Goal: Use online tool/utility: Utilize a website feature to perform a specific function

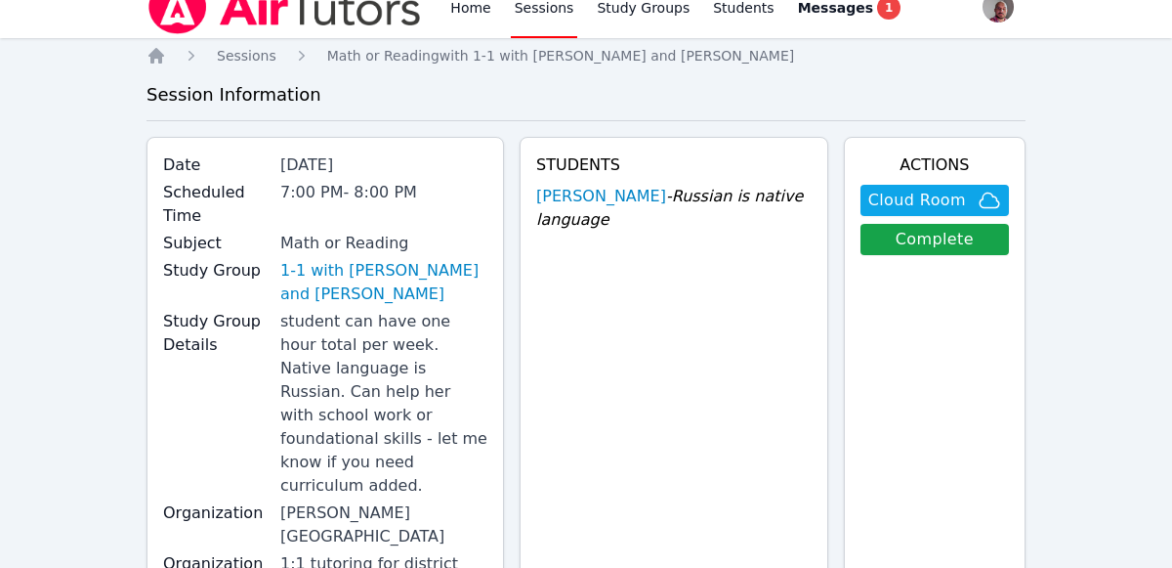
scroll to position [28, 0]
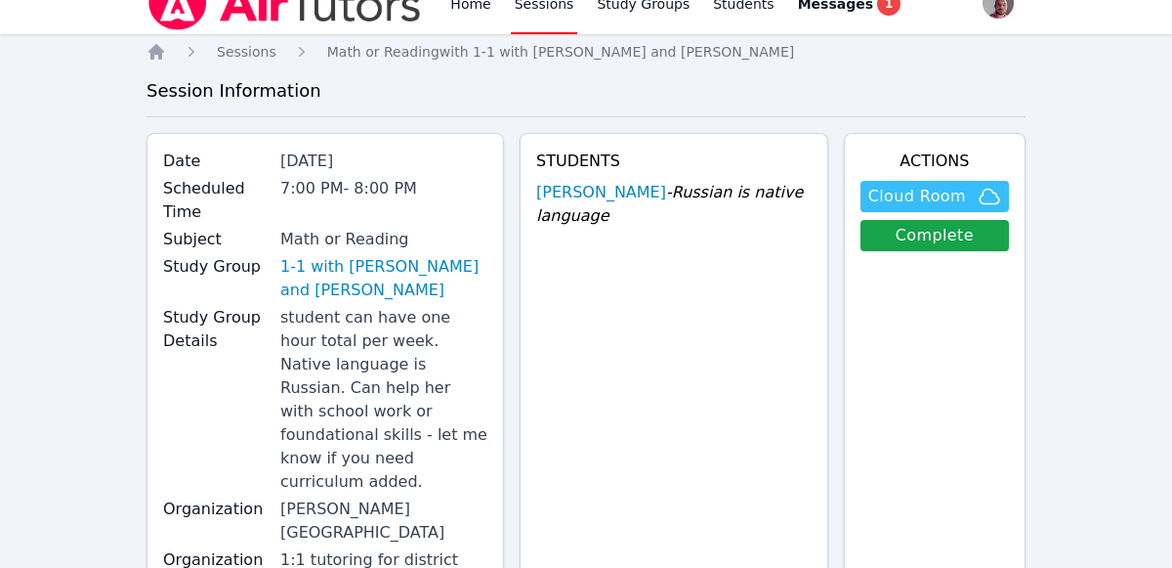
click at [968, 193] on span "Cloud Room" at bounding box center [934, 196] width 133 height 23
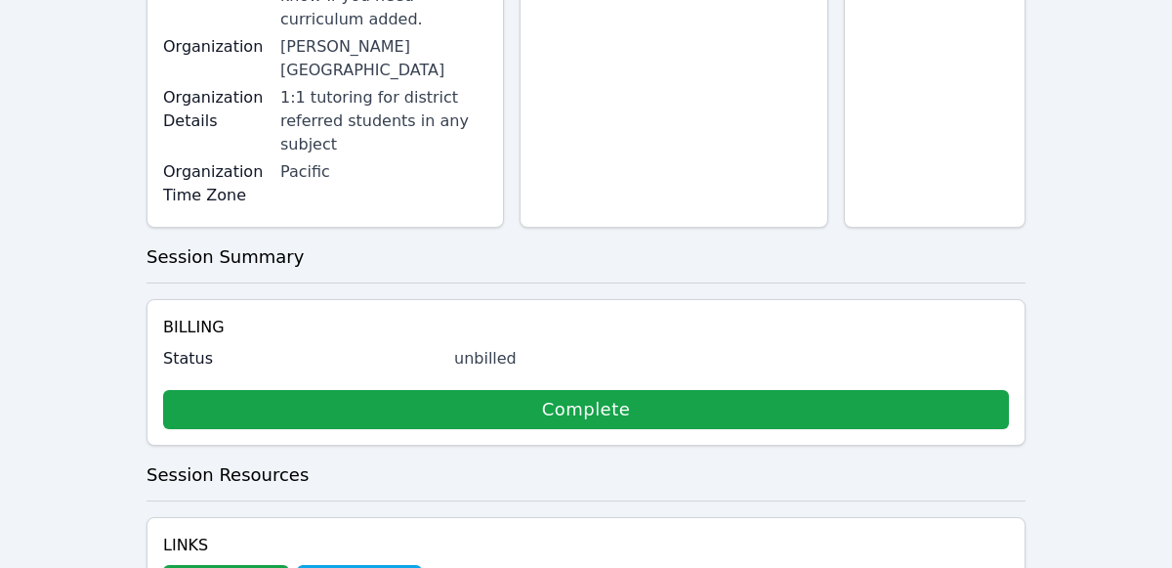
scroll to position [496, 0]
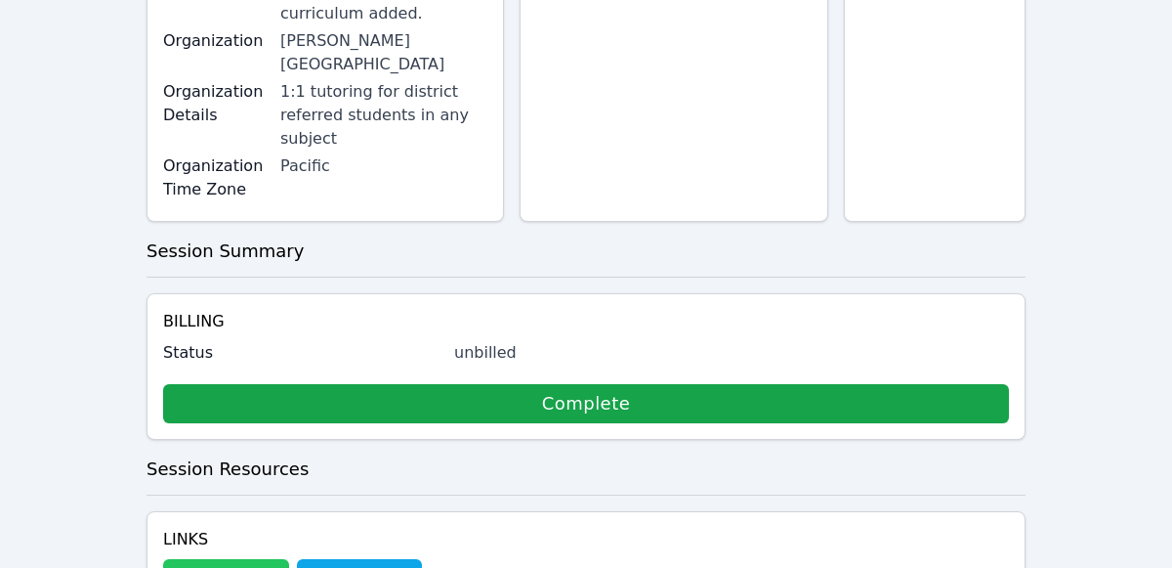
click at [221, 559] on button "Whiteboard" at bounding box center [226, 578] width 126 height 39
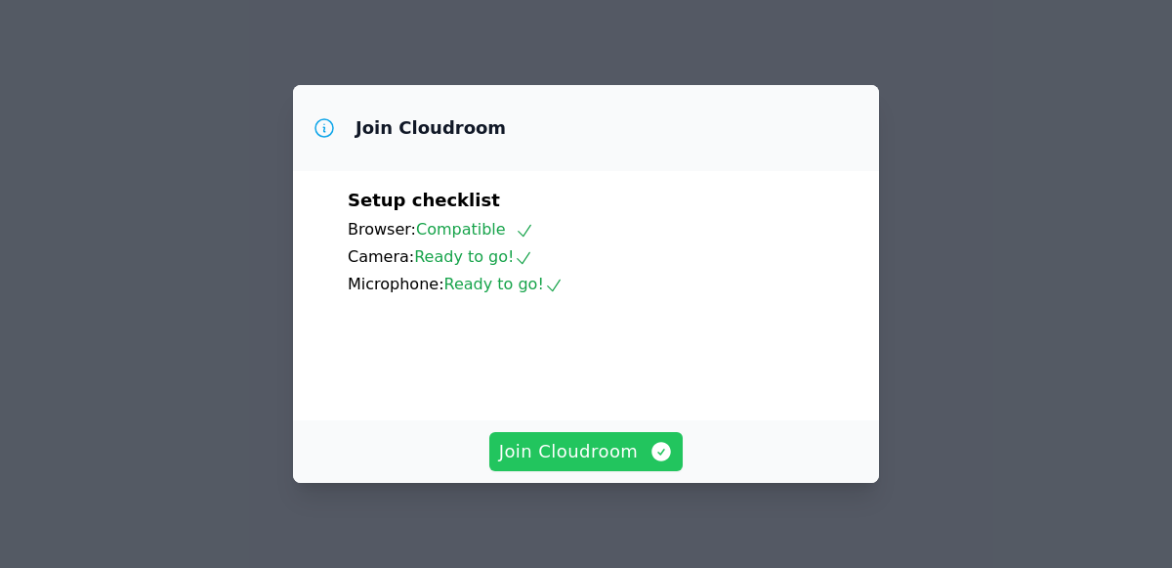
click at [628, 458] on span "Join Cloudroom" at bounding box center [586, 451] width 175 height 27
